Goal: Task Accomplishment & Management: Use online tool/utility

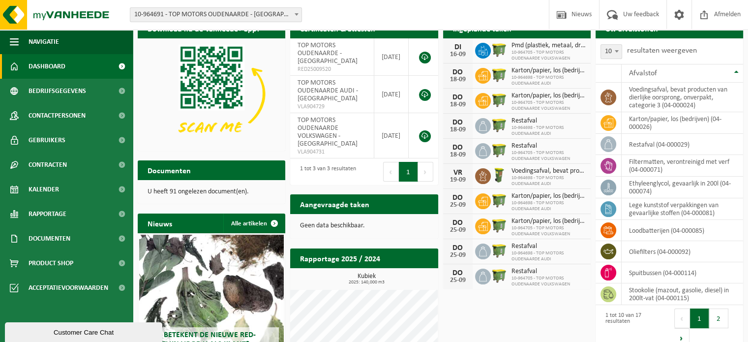
scroll to position [49, 0]
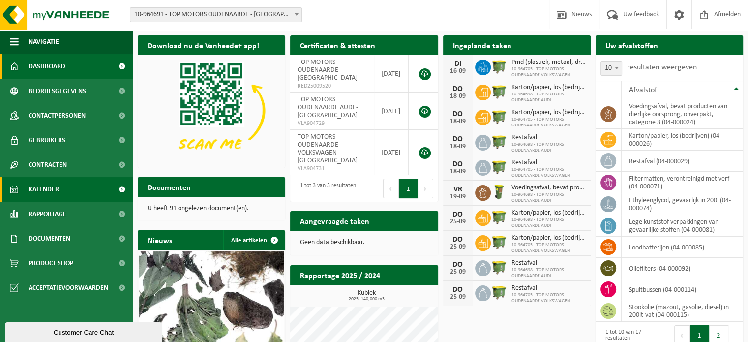
click at [45, 187] on span "Kalender" at bounding box center [44, 189] width 30 height 25
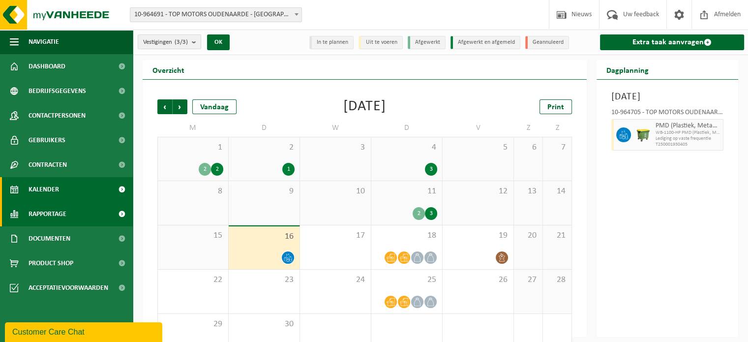
click at [44, 216] on span "Rapportage" at bounding box center [48, 214] width 38 height 25
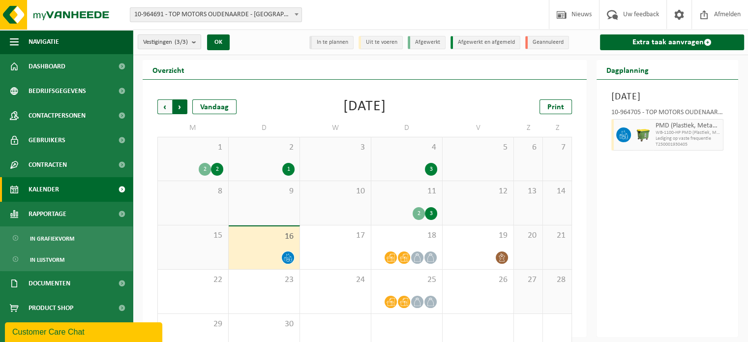
click at [168, 108] on span "Vorige" at bounding box center [164, 106] width 15 height 15
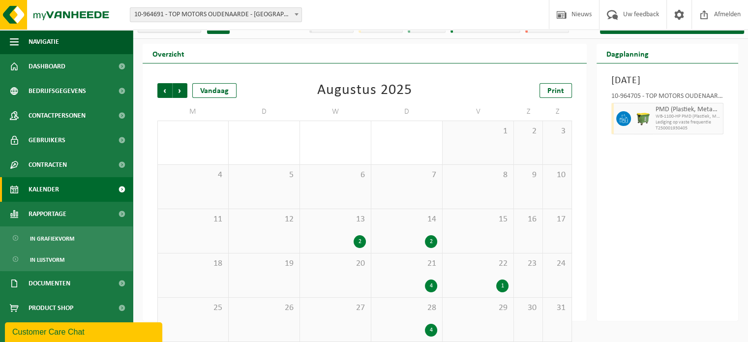
scroll to position [26, 0]
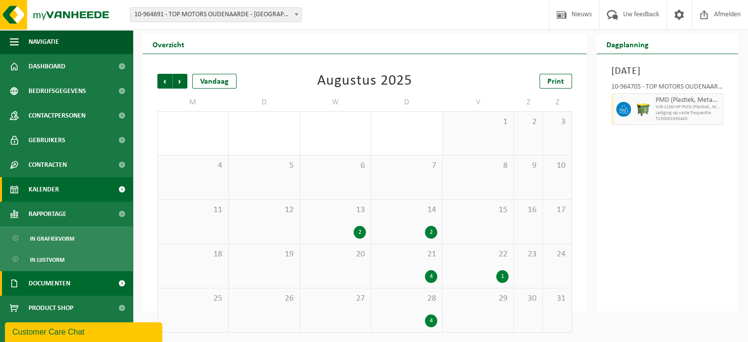
click at [45, 279] on span "Documenten" at bounding box center [50, 283] width 42 height 25
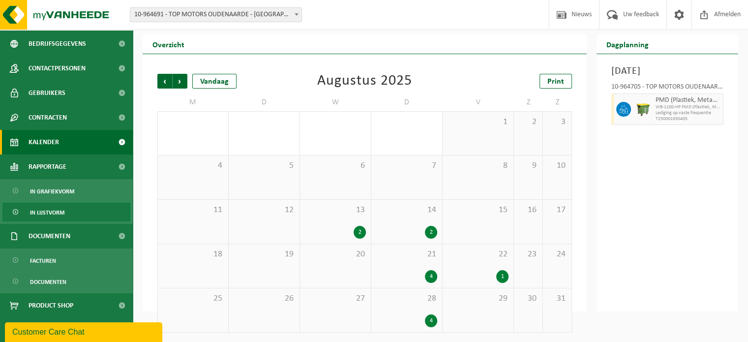
scroll to position [47, 0]
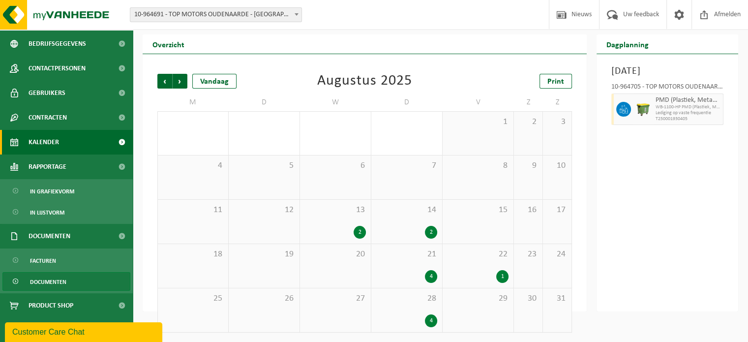
click at [40, 280] on span "Documenten" at bounding box center [48, 282] width 36 height 19
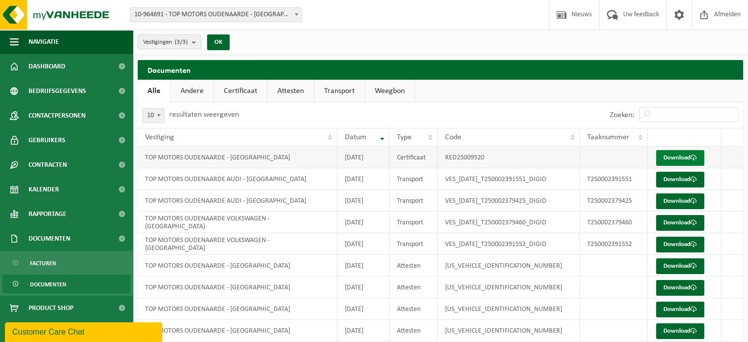
click at [677, 158] on link "Download" at bounding box center [680, 158] width 48 height 16
click at [47, 65] on span "Dashboard" at bounding box center [47, 66] width 37 height 25
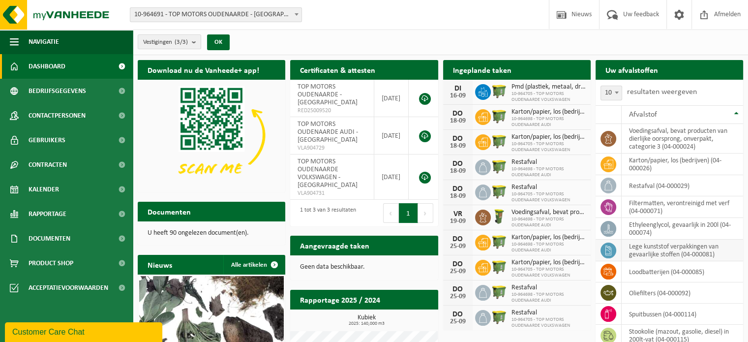
click at [641, 249] on td "lege kunststof verpakkingen van gevaarlijke stoffen (04-000081)" at bounding box center [683, 251] width 122 height 22
click at [647, 248] on td "lege kunststof verpakkingen van gevaarlijke stoffen (04-000081)" at bounding box center [683, 251] width 122 height 22
click at [609, 249] on icon at bounding box center [609, 250] width 10 height 10
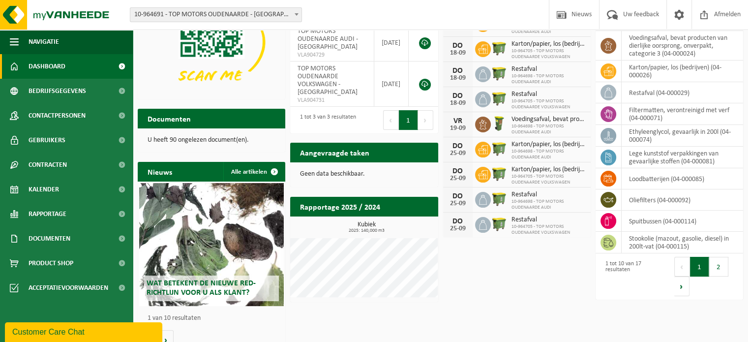
scroll to position [105, 0]
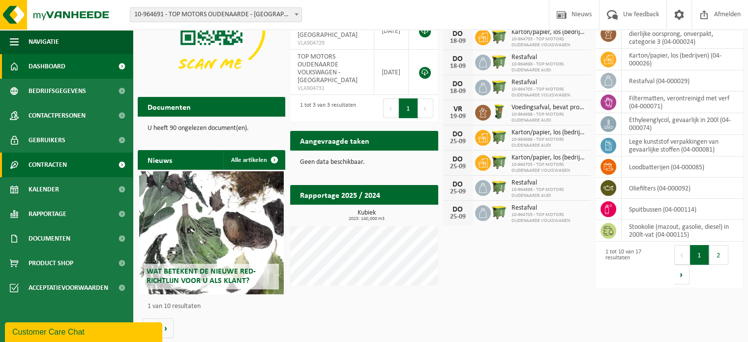
click at [118, 163] on span at bounding box center [122, 164] width 22 height 25
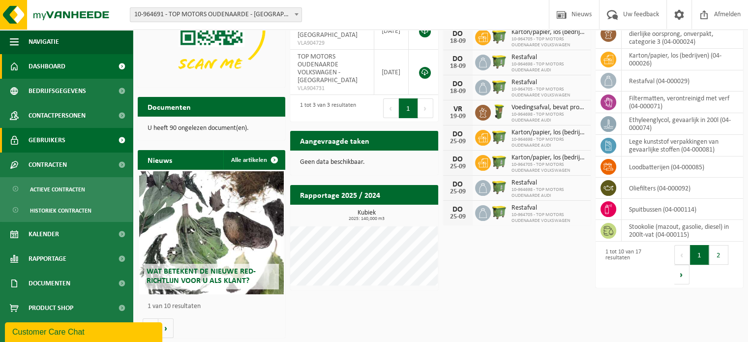
click at [114, 139] on span at bounding box center [122, 140] width 22 height 25
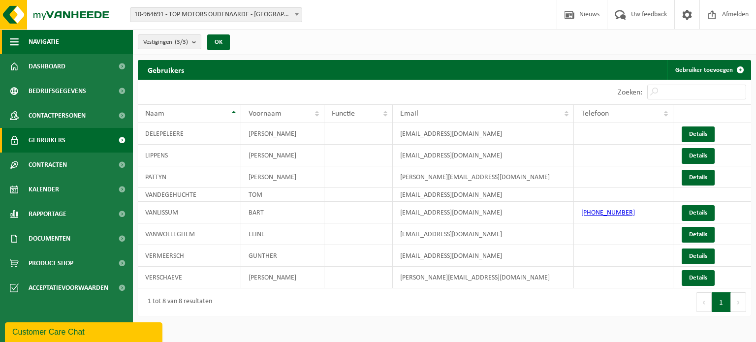
click at [40, 44] on span "Navigatie" at bounding box center [44, 42] width 30 height 25
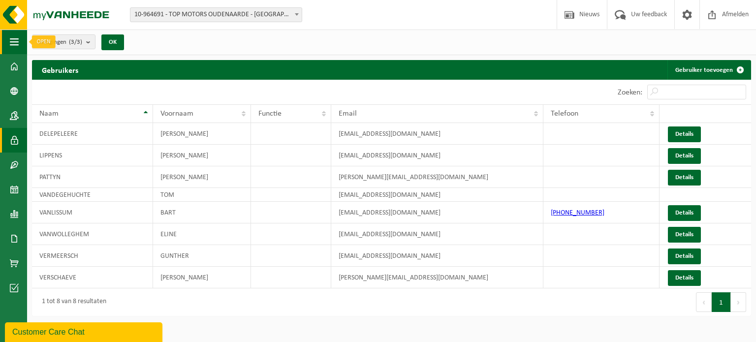
click at [18, 42] on span "button" at bounding box center [14, 42] width 9 height 25
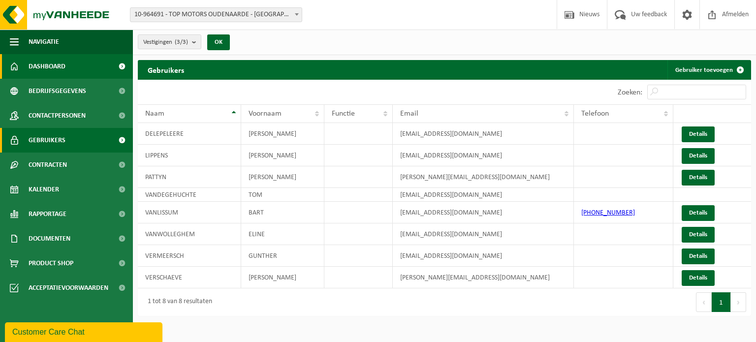
click at [51, 67] on span "Dashboard" at bounding box center [47, 66] width 37 height 25
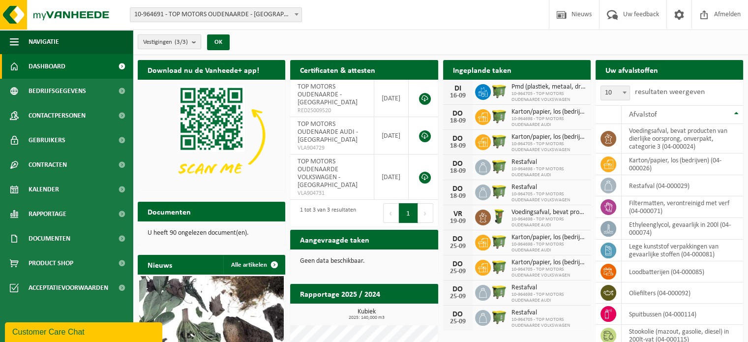
click at [193, 42] on b "submit" at bounding box center [196, 42] width 9 height 14
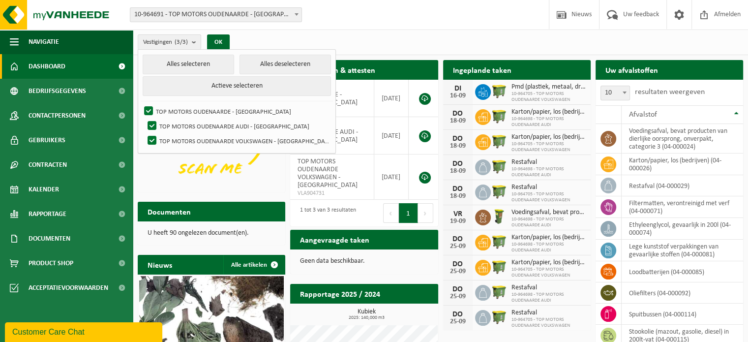
click at [276, 41] on div "Vestigingen (3/3) Alles selecteren Alles deselecteren Actieve selecteren TOP MO…" at bounding box center [440, 43] width 615 height 26
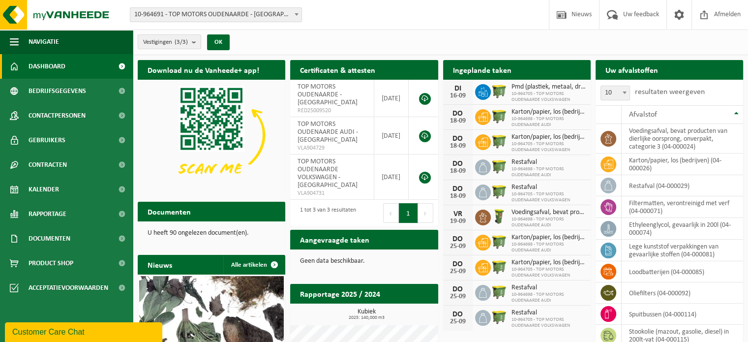
click at [298, 13] on span at bounding box center [297, 14] width 10 height 13
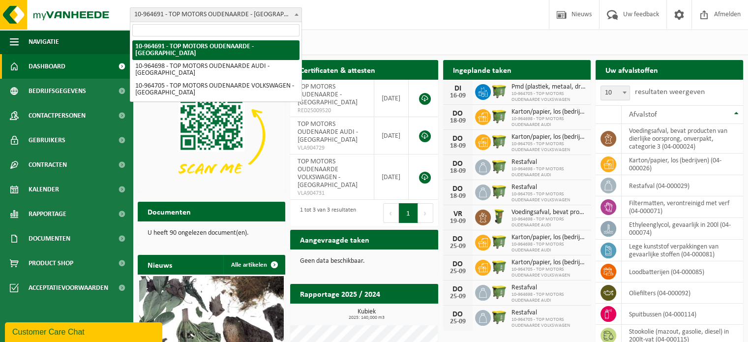
click at [298, 12] on span at bounding box center [297, 14] width 10 height 13
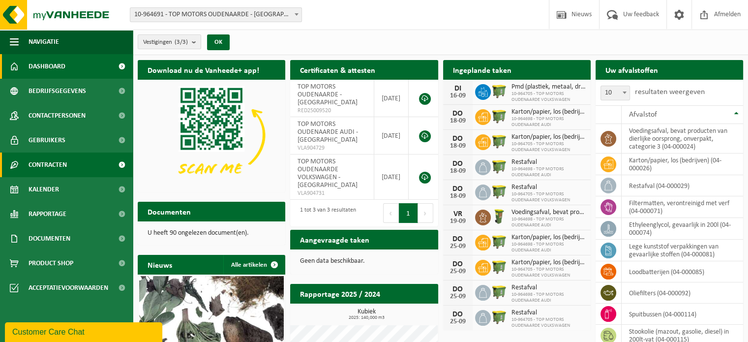
click at [45, 165] on span "Contracten" at bounding box center [48, 164] width 38 height 25
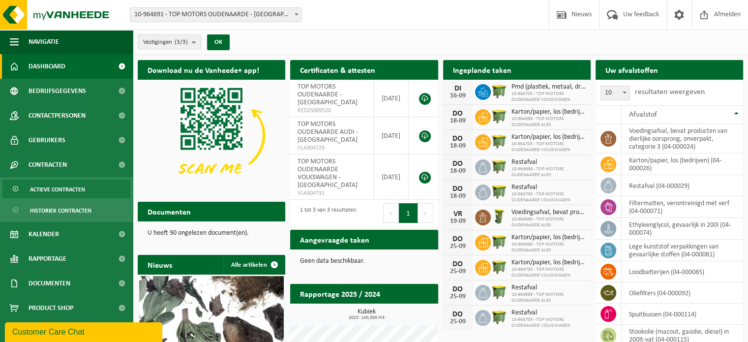
click at [45, 190] on span "Actieve contracten" at bounding box center [57, 189] width 55 height 19
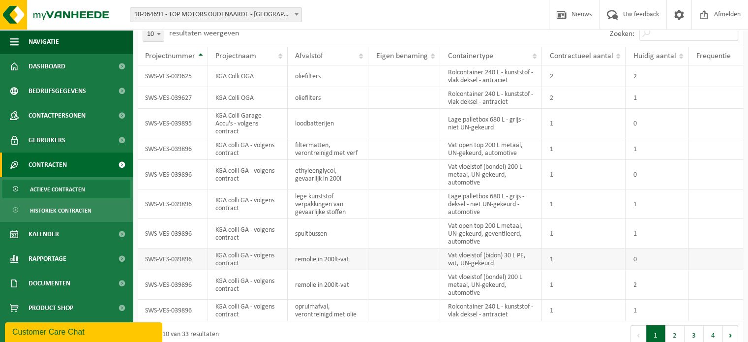
scroll to position [69, 0]
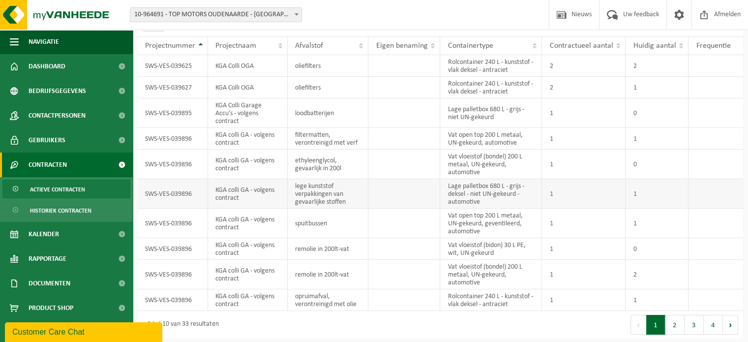
click at [228, 189] on td "KGA colli GA - volgens contract" at bounding box center [248, 194] width 80 height 30
click at [168, 189] on td "SWS-VES-039896" at bounding box center [173, 194] width 70 height 30
click at [169, 190] on td "SWS-VES-039896" at bounding box center [173, 194] width 70 height 30
drag, startPoint x: 241, startPoint y: 196, endPoint x: 246, endPoint y: 196, distance: 5.9
click at [243, 196] on td "KGA colli GA - volgens contract" at bounding box center [248, 194] width 80 height 30
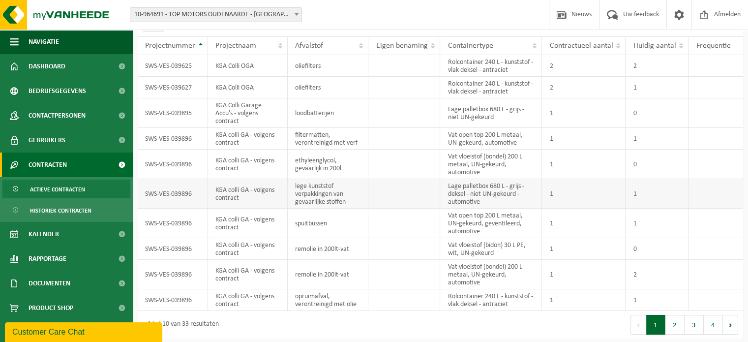
drag, startPoint x: 310, startPoint y: 198, endPoint x: 346, endPoint y: 199, distance: 36.4
click at [316, 199] on td "lege kunststof verpakkingen van gevaarlijke stoffen" at bounding box center [328, 194] width 81 height 30
click at [348, 198] on td "lege kunststof verpakkingen van gevaarlijke stoffen" at bounding box center [328, 194] width 81 height 30
click at [371, 187] on td at bounding box center [404, 194] width 72 height 30
click at [676, 326] on button "2" at bounding box center [675, 325] width 19 height 20
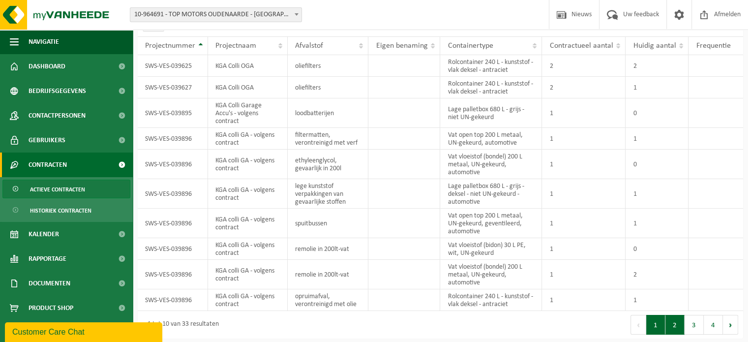
scroll to position [83, 0]
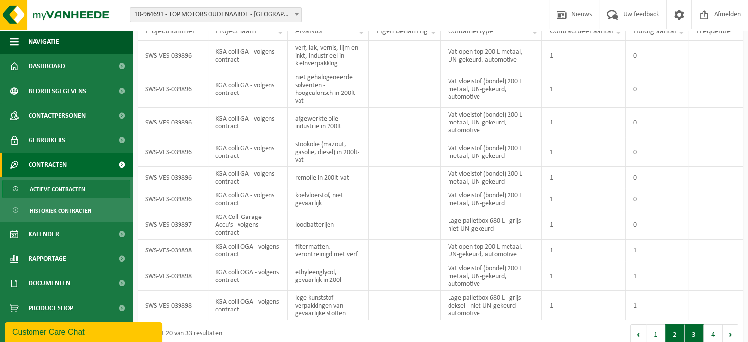
click at [697, 330] on button "3" at bounding box center [694, 334] width 19 height 20
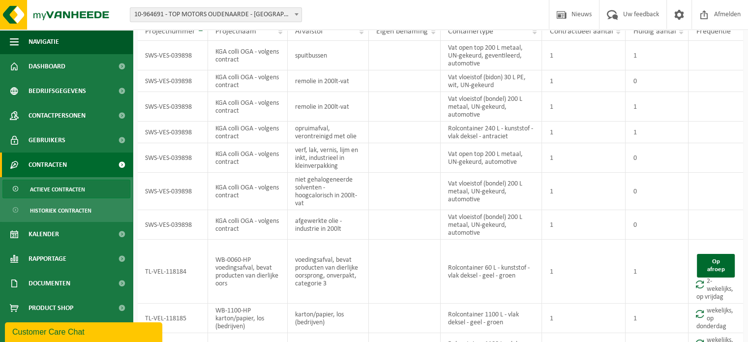
scroll to position [135, 0]
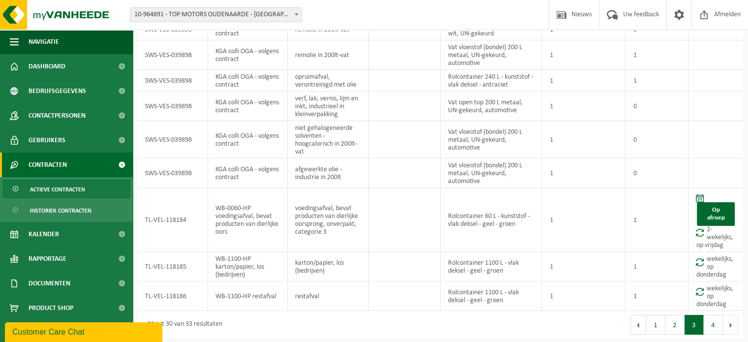
click at [708, 324] on button "4" at bounding box center [713, 325] width 19 height 20
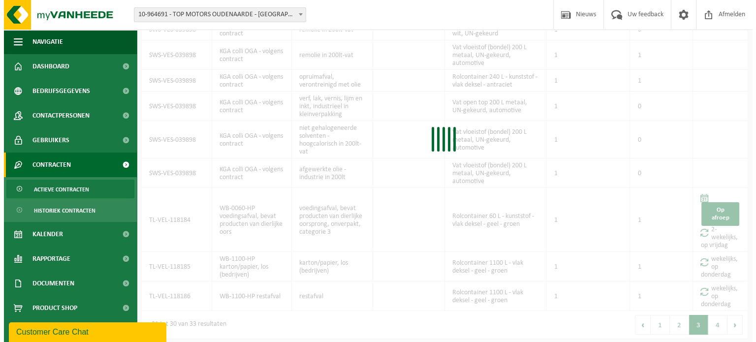
scroll to position [0, 0]
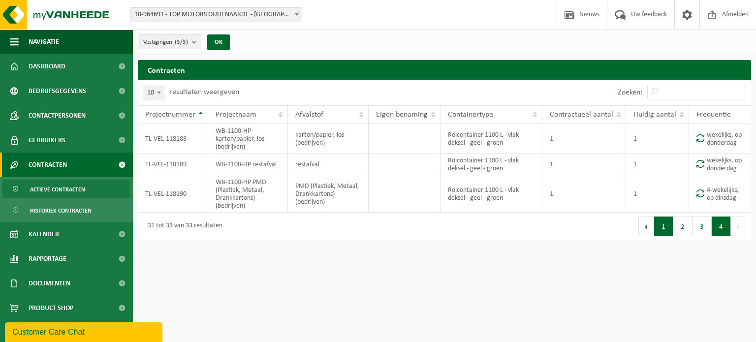
click at [659, 218] on button "1" at bounding box center [663, 226] width 19 height 20
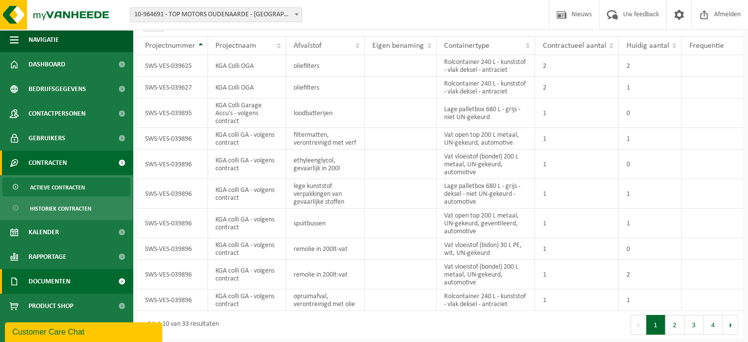
scroll to position [2, 0]
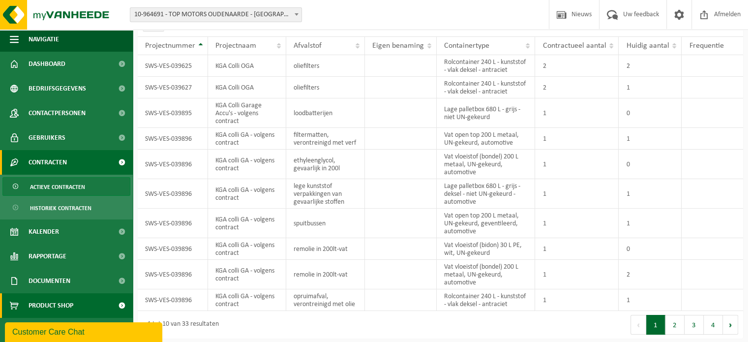
click at [48, 303] on span "Product Shop" at bounding box center [51, 305] width 45 height 25
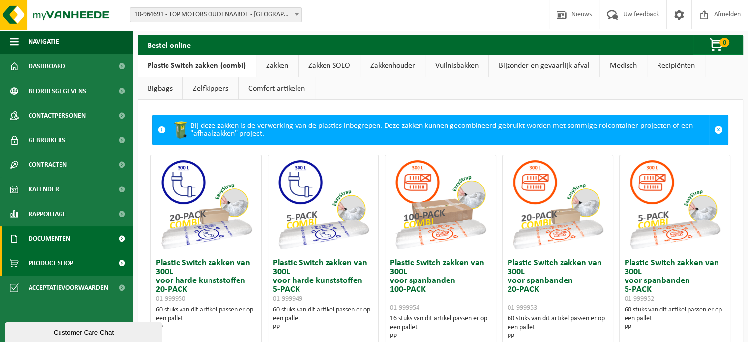
click at [42, 240] on span "Documenten" at bounding box center [50, 238] width 42 height 25
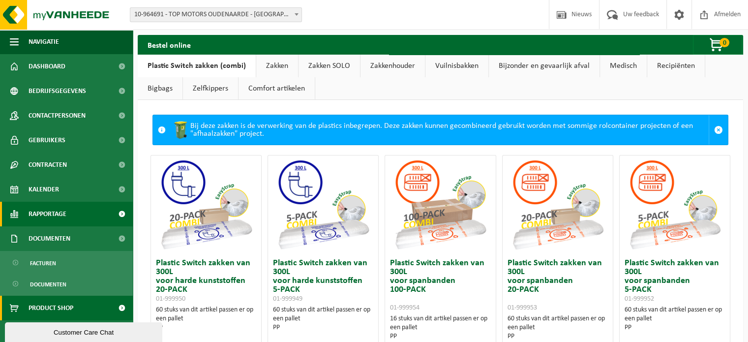
click at [45, 217] on span "Rapportage" at bounding box center [48, 214] width 38 height 25
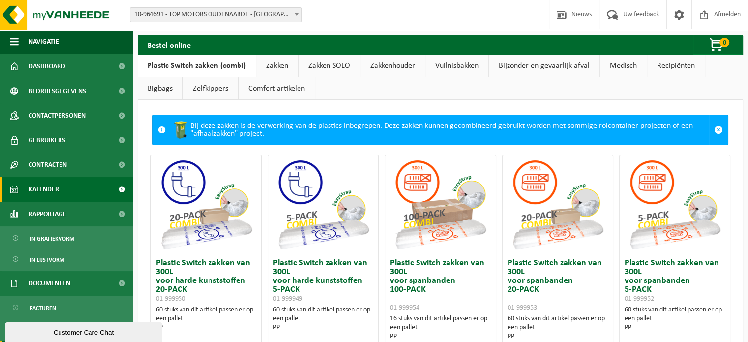
click at [50, 188] on span "Kalender" at bounding box center [44, 189] width 30 height 25
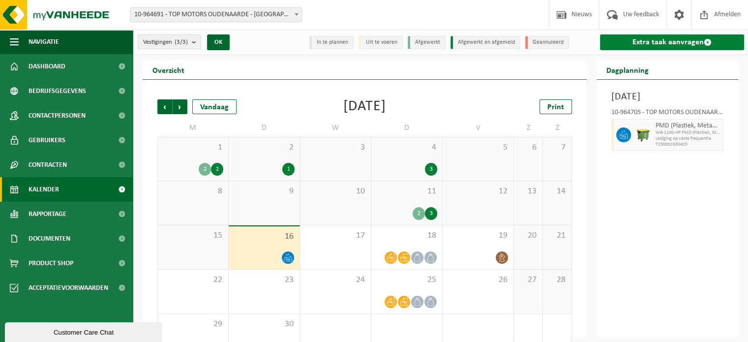
click at [660, 41] on link "Extra taak aanvragen" at bounding box center [672, 42] width 144 height 16
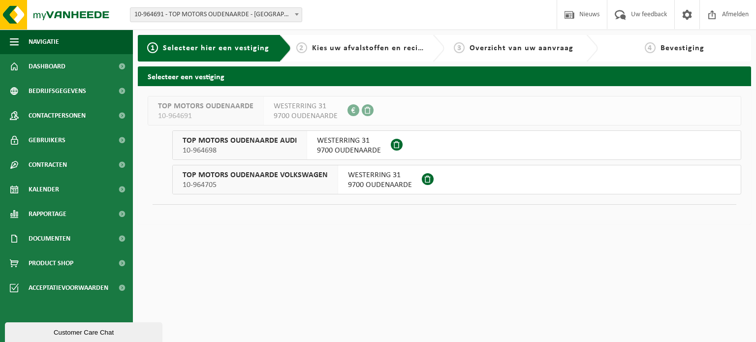
click at [246, 144] on span "TOP MOTORS OUDENAARDE AUDI" at bounding box center [240, 141] width 114 height 10
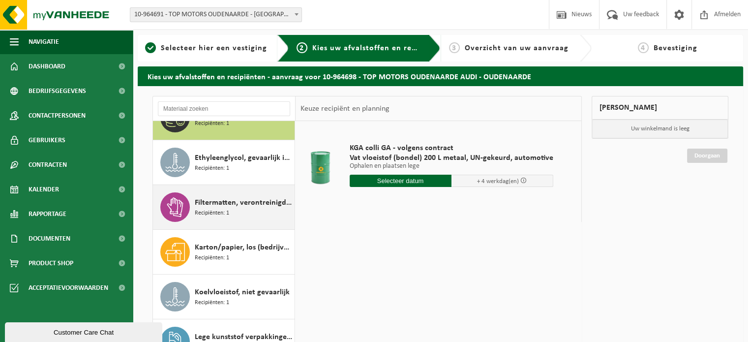
scroll to position [49, 0]
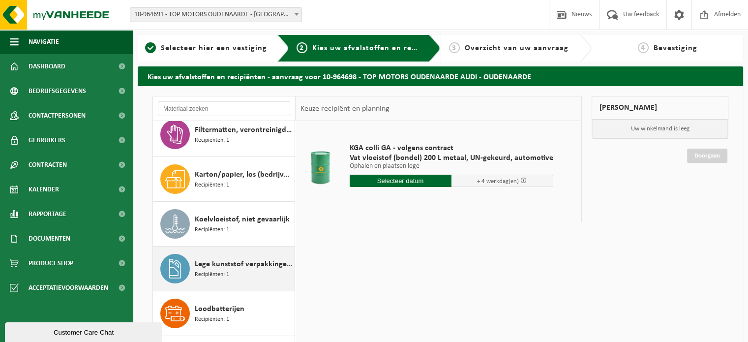
click at [221, 264] on span "Lege kunststof verpakkingen van gevaarlijke stoffen" at bounding box center [243, 264] width 97 height 12
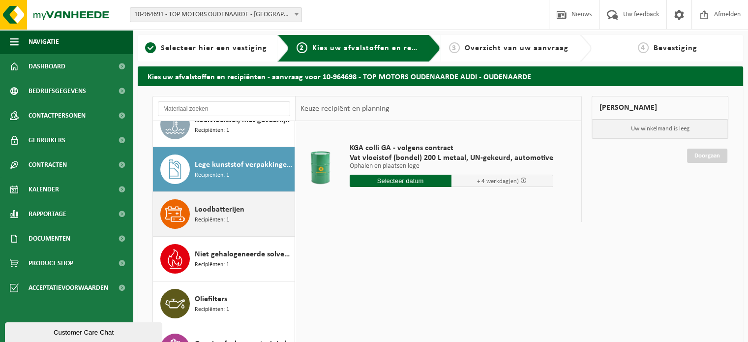
scroll to position [223, 0]
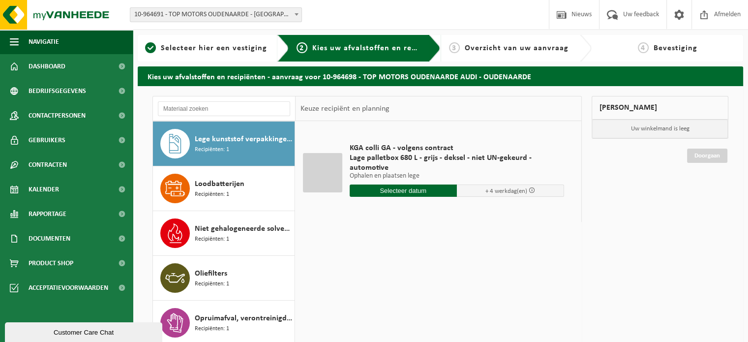
click at [392, 189] on input "text" at bounding box center [403, 190] width 107 height 12
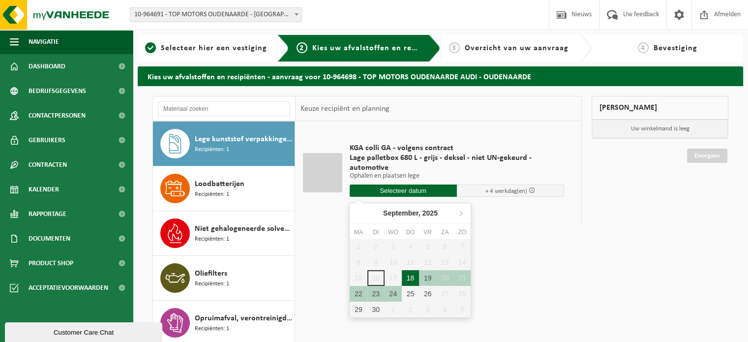
click at [410, 277] on div "18" at bounding box center [410, 278] width 17 height 16
type input "Van 2025-09-18"
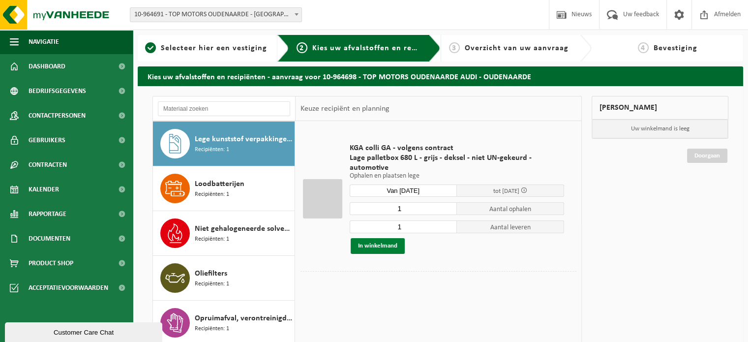
click at [383, 249] on button "In winkelmand" at bounding box center [378, 246] width 54 height 16
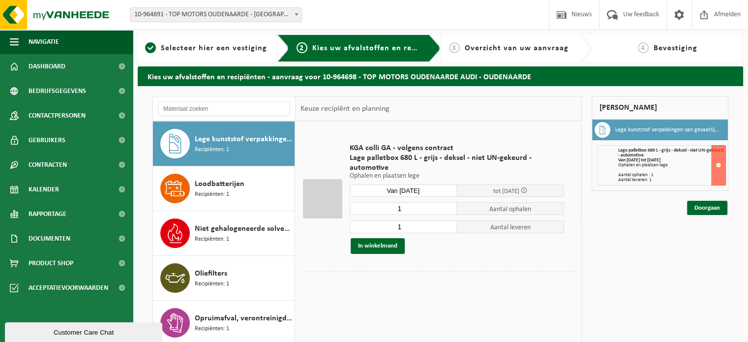
click at [297, 13] on span at bounding box center [297, 14] width 10 height 13
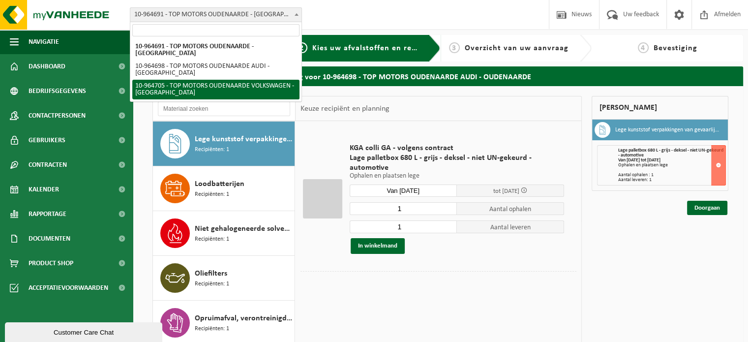
select select "151886"
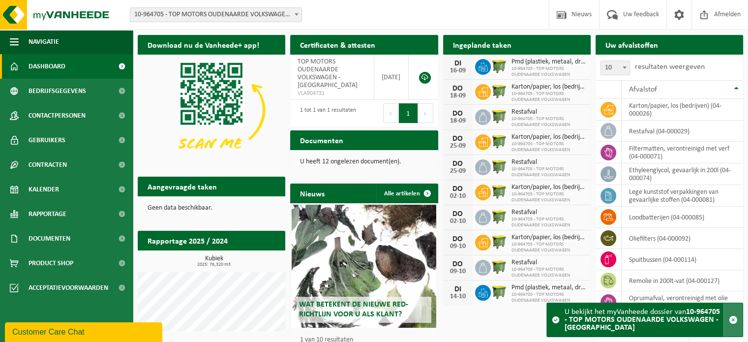
click at [736, 321] on span "button" at bounding box center [733, 319] width 9 height 9
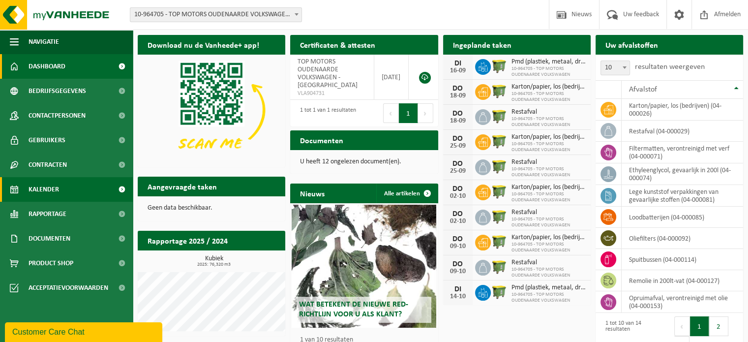
click at [47, 188] on span "Kalender" at bounding box center [44, 189] width 30 height 25
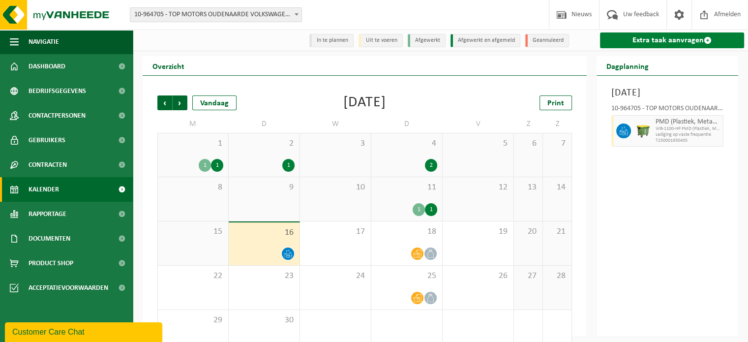
click at [672, 44] on link "Extra taak aanvragen" at bounding box center [672, 40] width 144 height 16
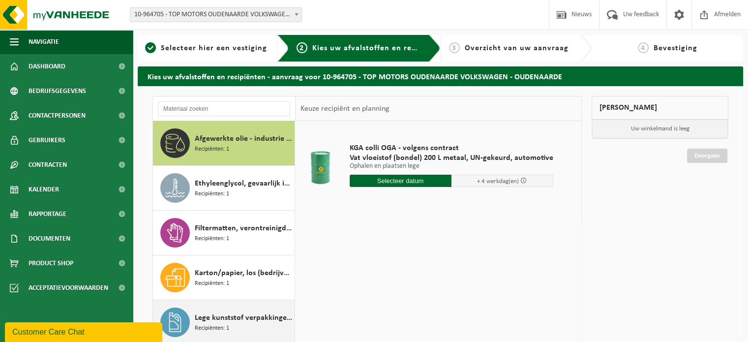
click at [221, 322] on span "Lege kunststof verpakkingen van gevaarlijke stoffen" at bounding box center [243, 318] width 97 height 12
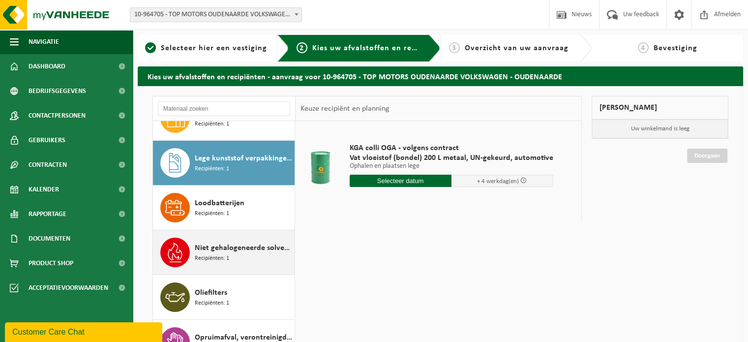
scroll to position [179, 0]
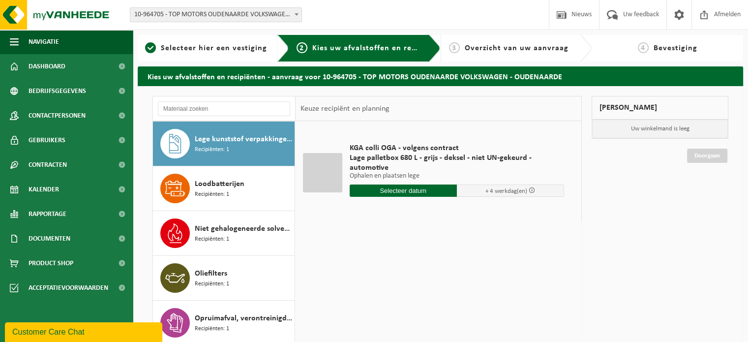
click at [409, 187] on input "text" at bounding box center [403, 190] width 107 height 12
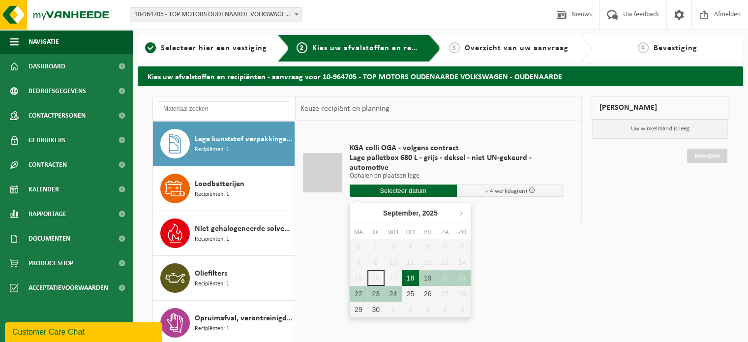
click at [411, 275] on div "18" at bounding box center [410, 278] width 17 height 16
type input "Van [DATE]"
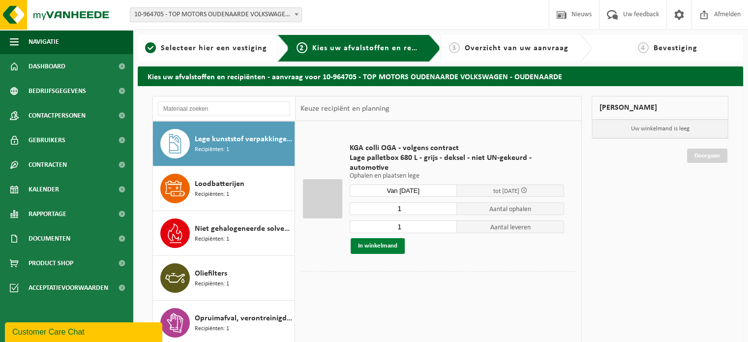
click at [373, 243] on button "In winkelmand" at bounding box center [378, 246] width 54 height 16
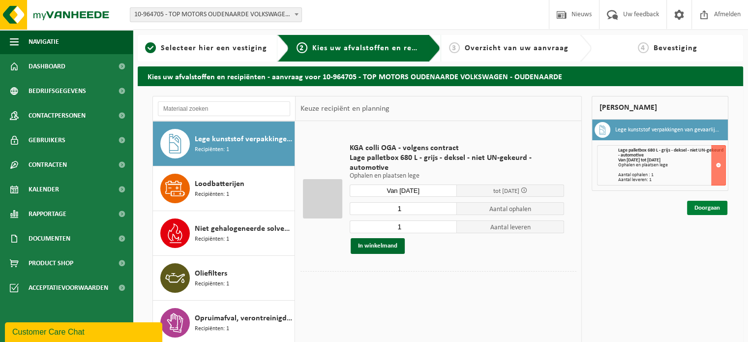
click at [713, 206] on link "Doorgaan" at bounding box center [707, 208] width 40 height 14
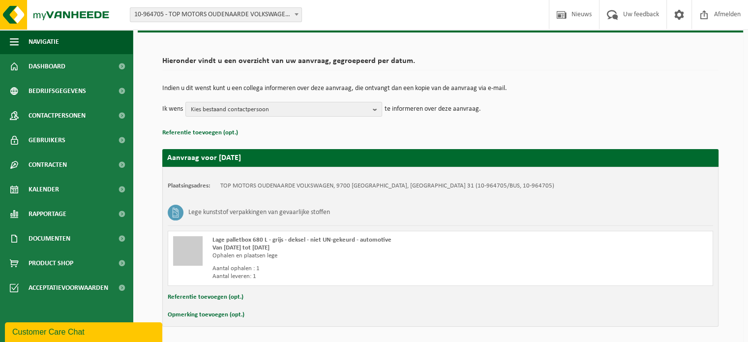
scroll to position [38, 0]
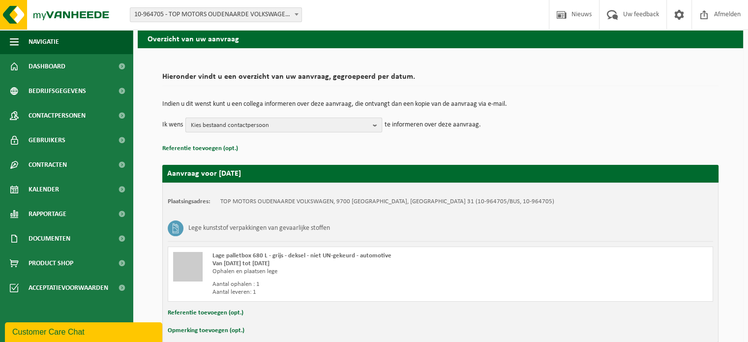
click at [264, 125] on span "Kies bestaand contactpersoon" at bounding box center [280, 125] width 178 height 15
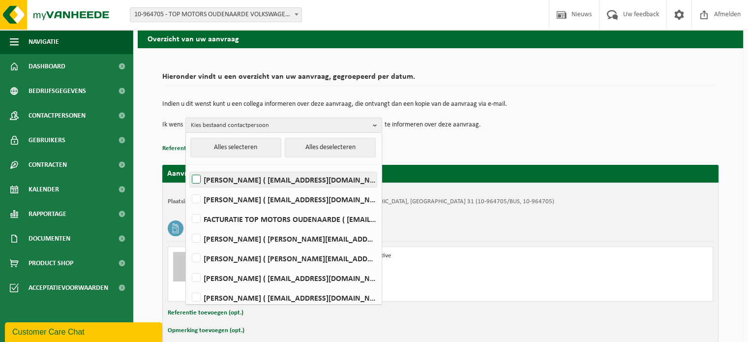
click at [197, 179] on label "RONNY DELEPELEERE ( ronny.delepeleere@topmotors.be )" at bounding box center [283, 179] width 187 height 15
click at [188, 167] on input "RONNY DELEPELEERE ( ronny.delepeleere@topmotors.be )" at bounding box center [188, 167] width 0 height 0
checkbox input "true"
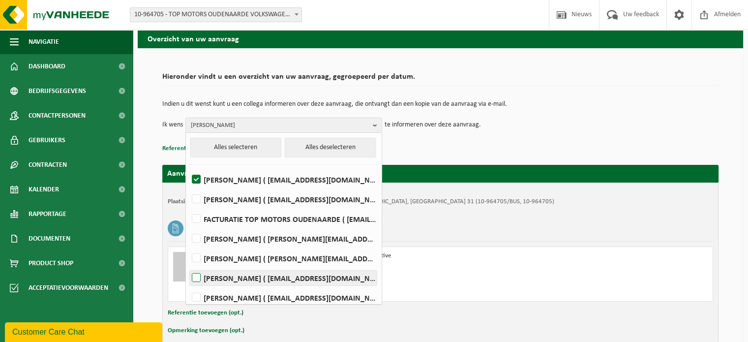
click at [198, 277] on label "BART VANLISSUM ( bart.vanlissum@topmotors.be )" at bounding box center [283, 278] width 187 height 15
click at [188, 266] on input "BART VANLISSUM ( bart.vanlissum@topmotors.be )" at bounding box center [188, 265] width 0 height 0
checkbox input "true"
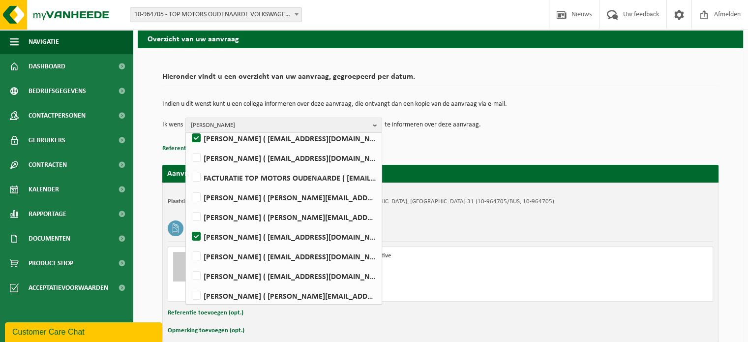
scroll to position [44, 0]
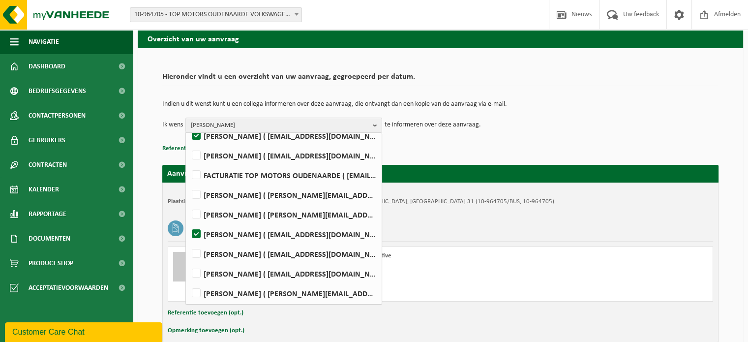
click at [623, 112] on td "Indien u dit wenst kunt u een collega informeren over deze aanvraag, die ontvan…" at bounding box center [440, 109] width 556 height 17
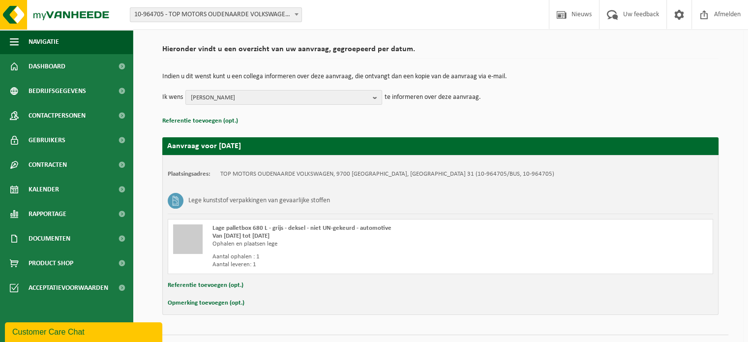
scroll to position [87, 0]
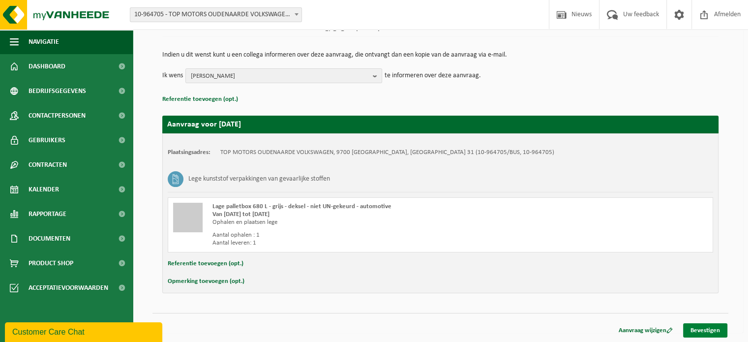
click at [709, 329] on link "Bevestigen" at bounding box center [705, 330] width 44 height 14
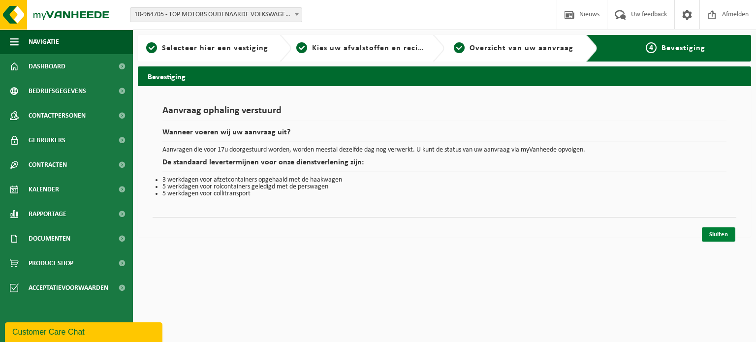
click at [718, 231] on link "Sluiten" at bounding box center [717, 234] width 33 height 14
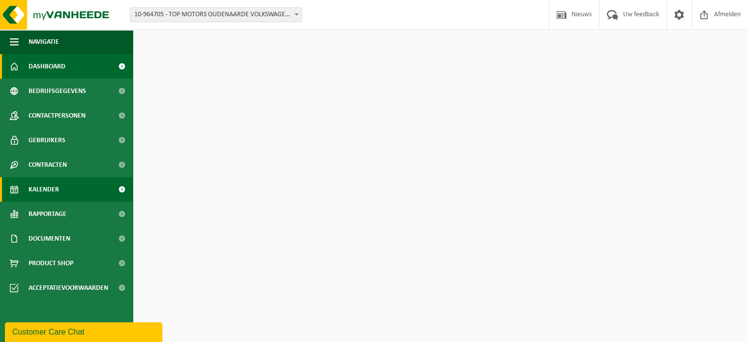
click at [55, 188] on span "Kalender" at bounding box center [44, 189] width 30 height 25
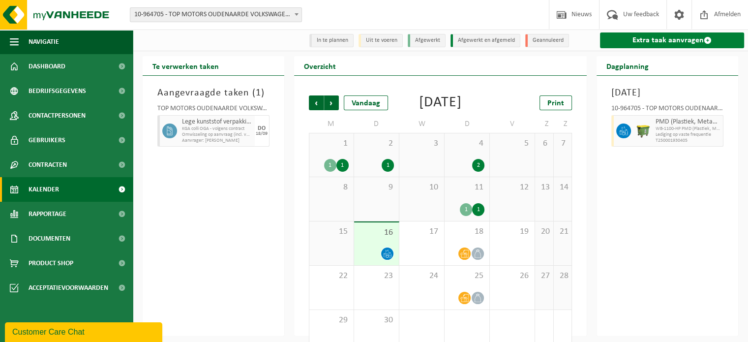
click at [677, 35] on link "Extra taak aanvragen" at bounding box center [672, 40] width 144 height 16
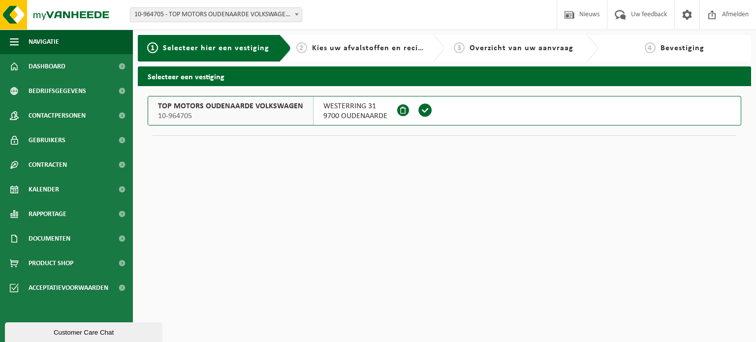
click at [293, 14] on span at bounding box center [297, 14] width 10 height 13
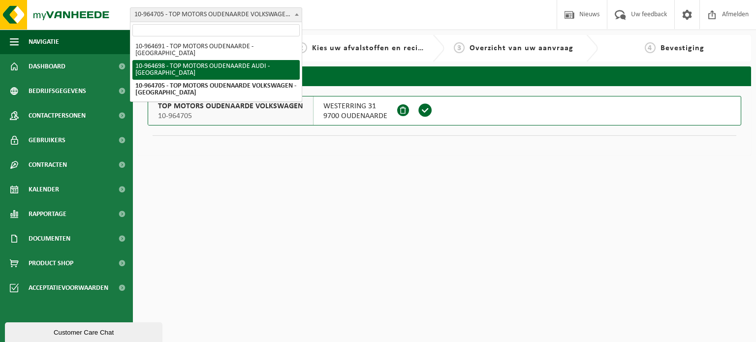
select select "151881"
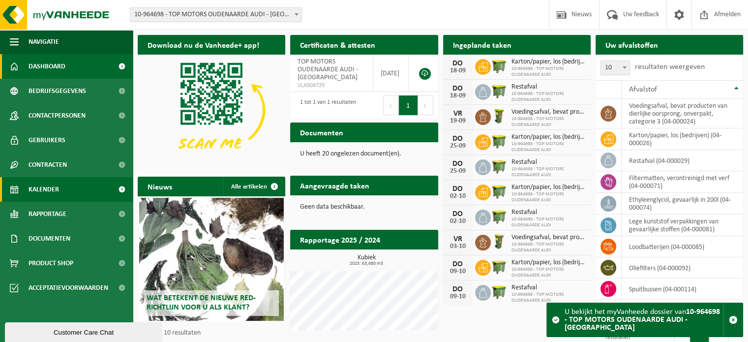
click at [41, 187] on span "Kalender" at bounding box center [44, 189] width 30 height 25
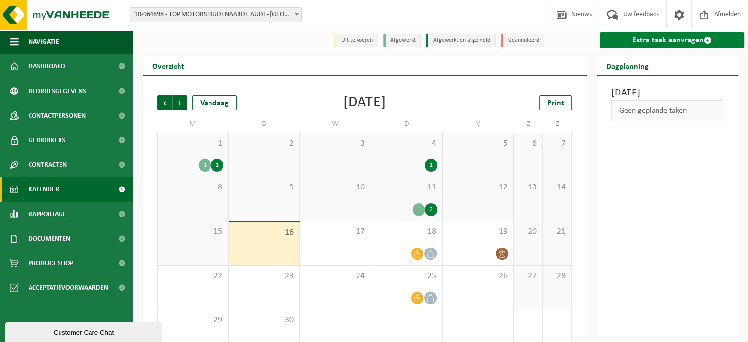
click at [667, 38] on link "Extra taak aanvragen" at bounding box center [672, 40] width 144 height 16
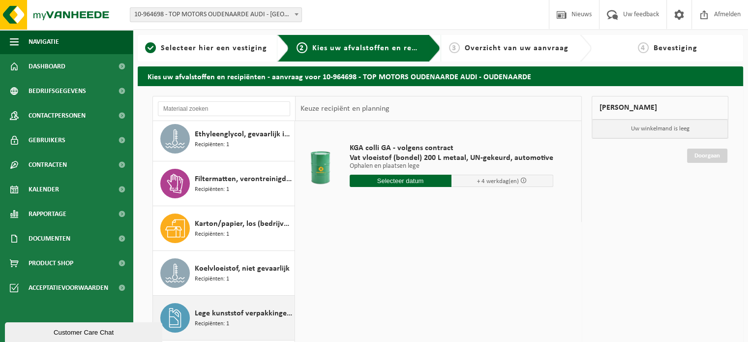
click at [222, 313] on span "Lege kunststof verpakkingen van gevaarlijke stoffen" at bounding box center [243, 313] width 97 height 12
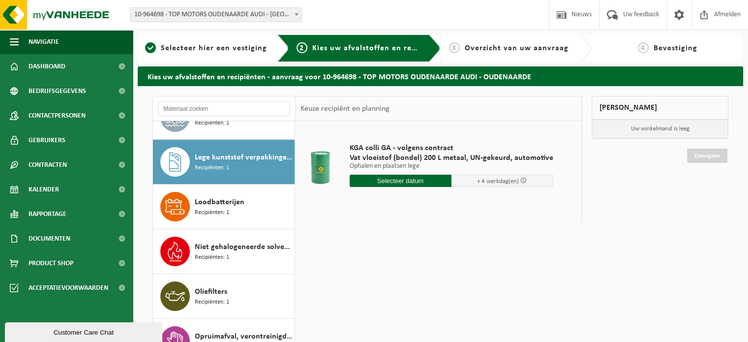
scroll to position [223, 0]
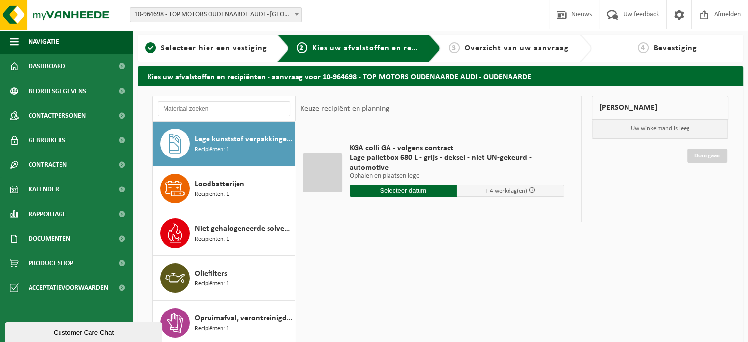
click at [380, 188] on input "text" at bounding box center [403, 190] width 107 height 12
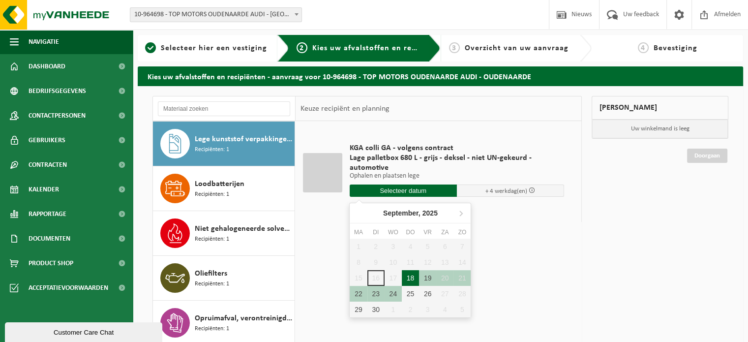
click at [416, 276] on div "18" at bounding box center [410, 278] width 17 height 16
type input "Van 2025-09-18"
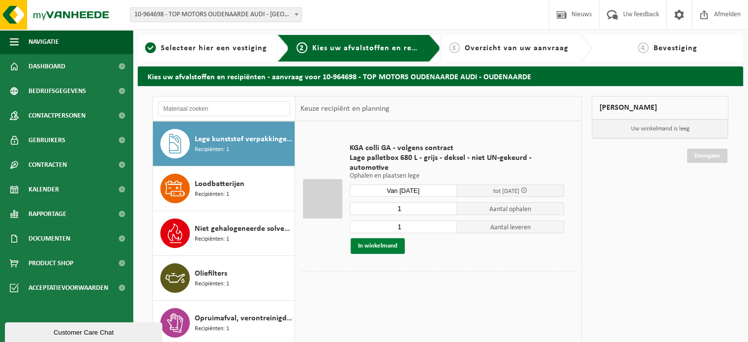
click at [378, 248] on button "In winkelmand" at bounding box center [378, 246] width 54 height 16
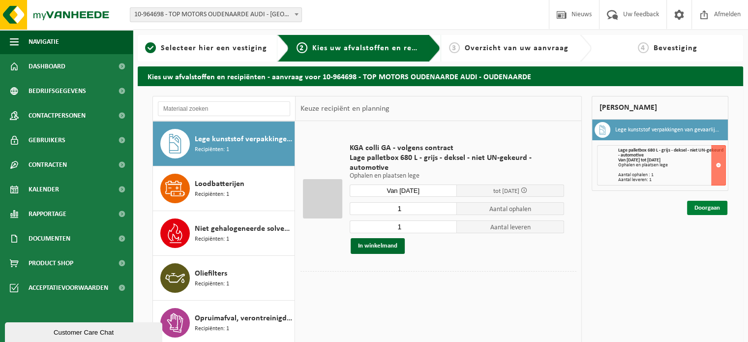
click at [706, 205] on link "Doorgaan" at bounding box center [707, 208] width 40 height 14
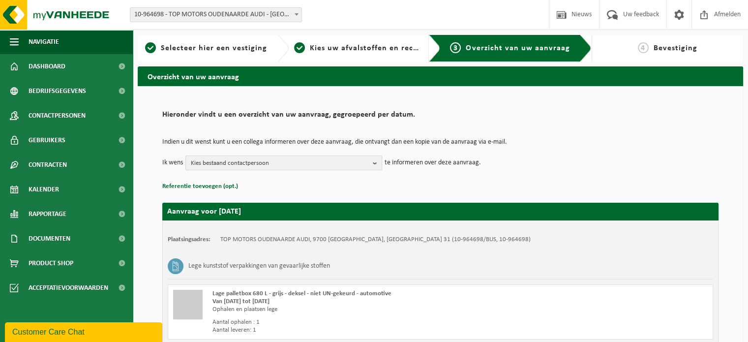
click at [262, 159] on span "Kies bestaand contactpersoon" at bounding box center [280, 163] width 178 height 15
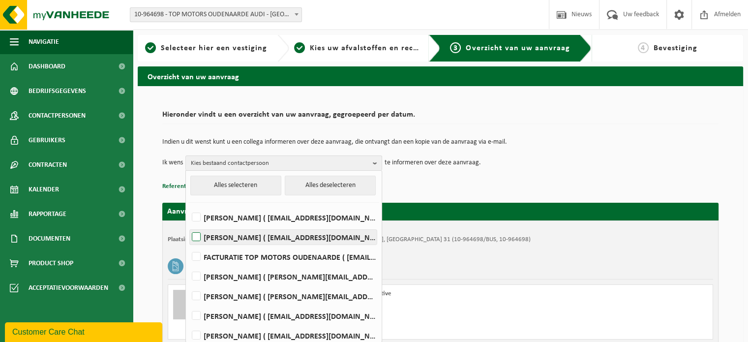
drag, startPoint x: 215, startPoint y: 213, endPoint x: 216, endPoint y: 230, distance: 16.8
click at [215, 214] on label "RONNY DELEPELEERE ( ronny.delepeleere@topmotors.be )" at bounding box center [283, 217] width 187 height 15
click at [188, 205] on input "RONNY DELEPELEERE ( ronny.delepeleere@topmotors.be )" at bounding box center [188, 205] width 0 height 0
checkbox input "true"
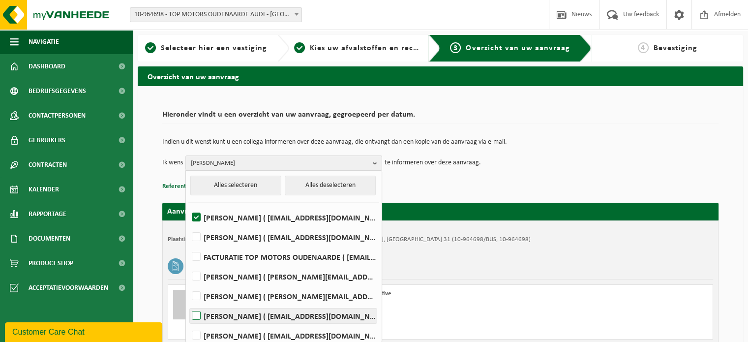
click at [218, 314] on label "BART VANLISSUM ( bart.vanlissum@topmotors.be )" at bounding box center [283, 315] width 187 height 15
click at [188, 304] on input "BART VANLISSUM ( bart.vanlissum@topmotors.be )" at bounding box center [188, 303] width 0 height 0
checkbox input "true"
drag, startPoint x: 559, startPoint y: 182, endPoint x: 548, endPoint y: 179, distance: 11.2
click at [560, 182] on p "Referentie toevoegen (opt.)" at bounding box center [440, 186] width 556 height 13
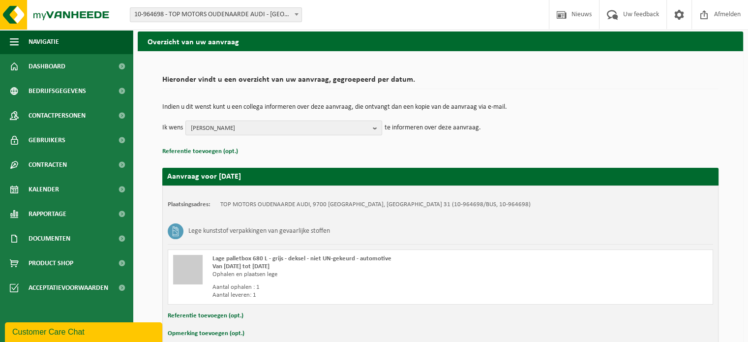
scroll to position [87, 0]
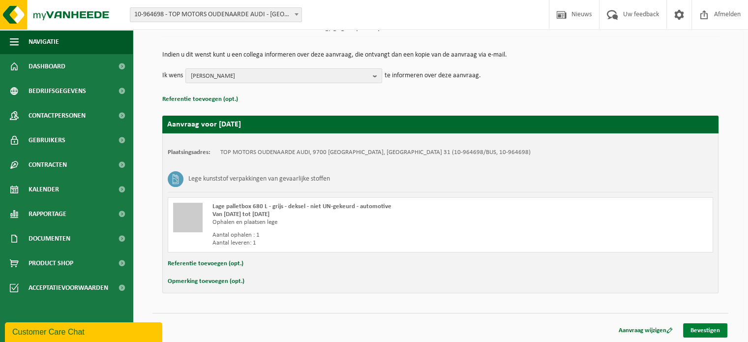
click at [708, 332] on link "Bevestigen" at bounding box center [705, 330] width 44 height 14
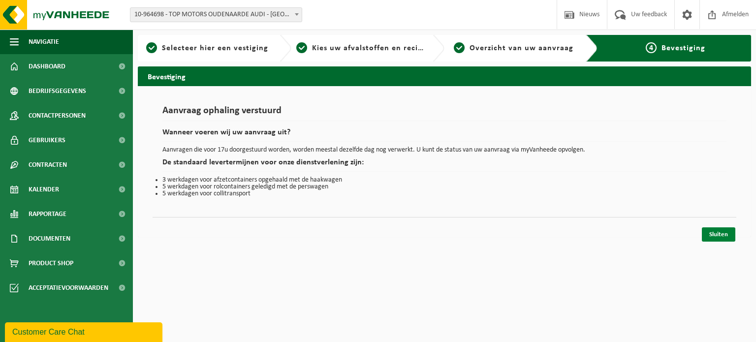
click at [726, 234] on link "Sluiten" at bounding box center [717, 234] width 33 height 14
